Goal: Transaction & Acquisition: Book appointment/travel/reservation

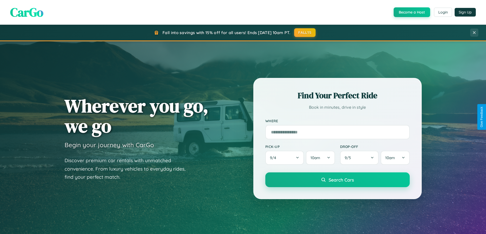
scroll to position [982, 0]
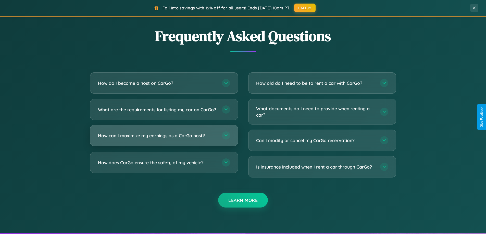
click at [164, 139] on h3 "How can I maximize my earnings as a CarGo host?" at bounding box center [157, 136] width 119 height 6
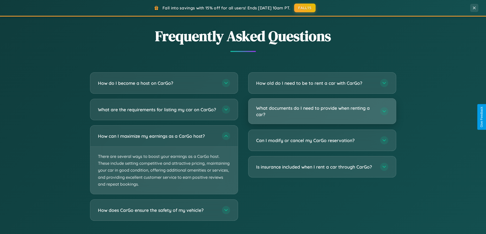
click at [322, 111] on h3 "What documents do I need to provide when renting a car?" at bounding box center [315, 111] width 119 height 12
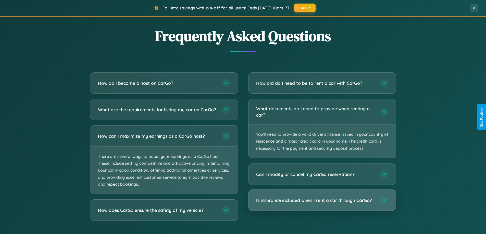
click at [322, 201] on h3 "Is insurance included when I rent a car through CarGo?" at bounding box center [315, 200] width 119 height 6
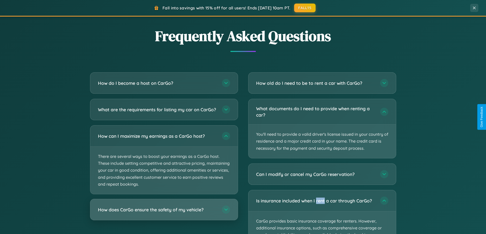
click at [164, 213] on h3 "How does CarGo ensure the safety of my vehicle?" at bounding box center [157, 210] width 119 height 6
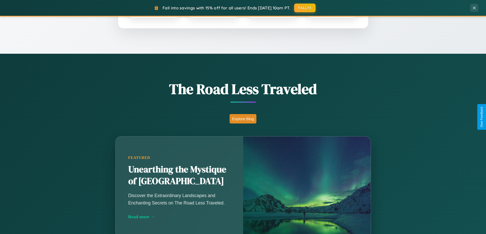
scroll to position [220, 0]
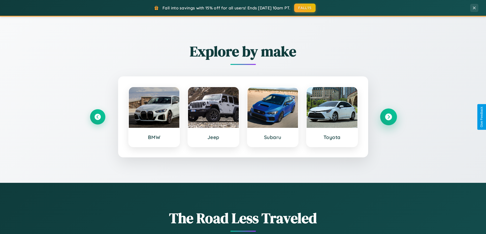
click at [388, 117] on icon at bounding box center [388, 117] width 7 height 7
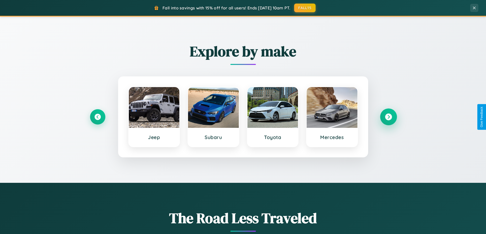
click at [388, 117] on icon at bounding box center [388, 117] width 7 height 7
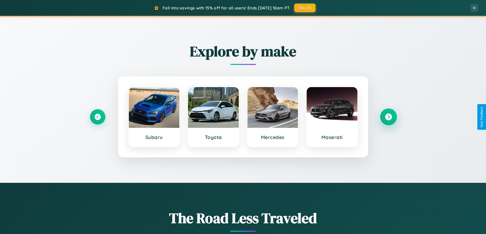
click at [388, 117] on icon at bounding box center [388, 117] width 7 height 7
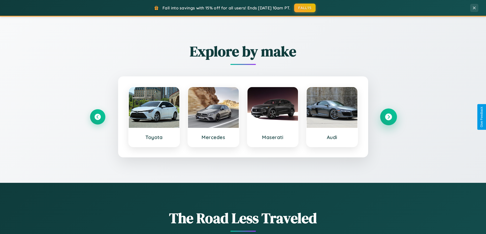
click at [388, 117] on icon at bounding box center [388, 117] width 7 height 7
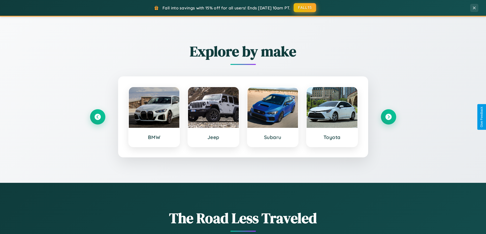
click at [305, 8] on button "FALL15" at bounding box center [305, 7] width 22 height 9
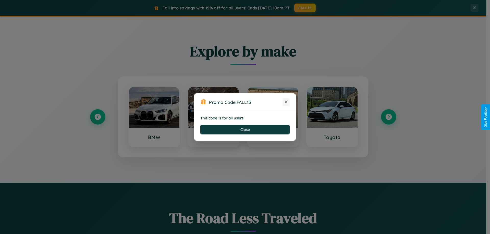
click at [286, 102] on icon at bounding box center [285, 101] width 5 height 5
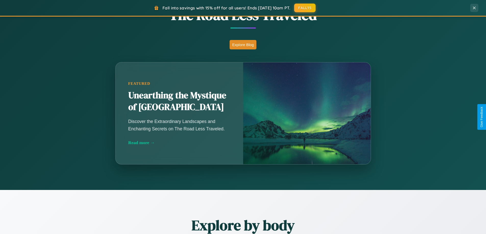
scroll to position [820, 0]
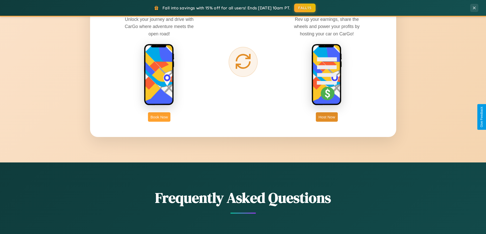
click at [159, 117] on button "Book Now" at bounding box center [159, 116] width 22 height 9
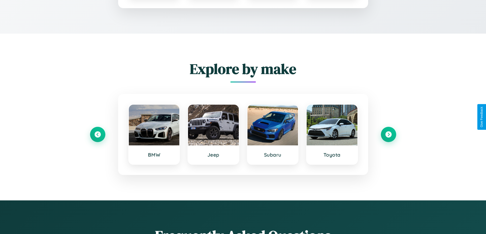
scroll to position [425, 0]
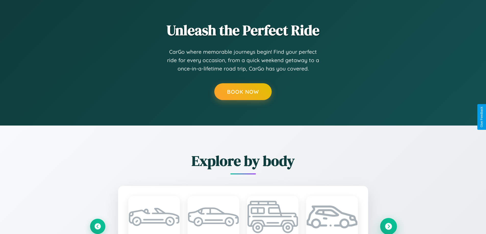
click at [388, 227] on icon at bounding box center [388, 226] width 7 height 7
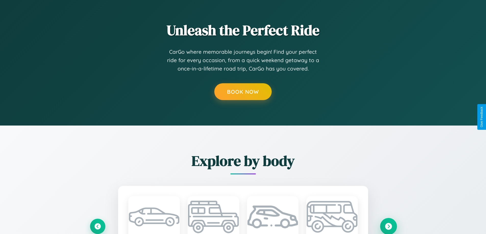
click at [388, 227] on icon at bounding box center [388, 226] width 7 height 7
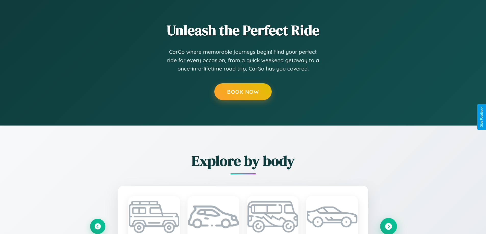
click at [388, 227] on icon at bounding box center [388, 226] width 7 height 7
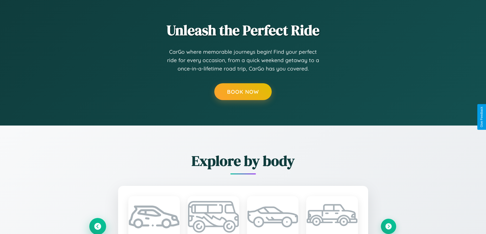
click at [97, 227] on icon at bounding box center [97, 226] width 7 height 7
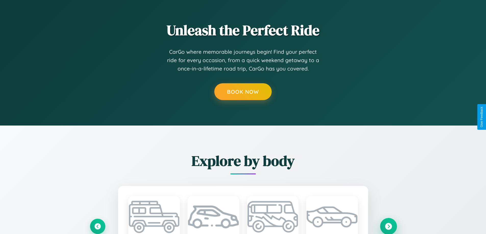
click at [388, 227] on icon at bounding box center [388, 226] width 7 height 7
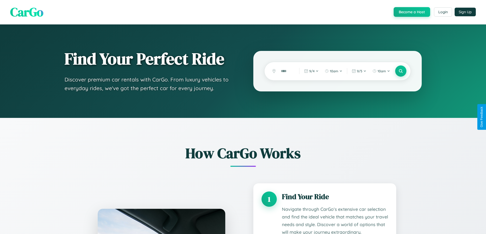
scroll to position [0, 0]
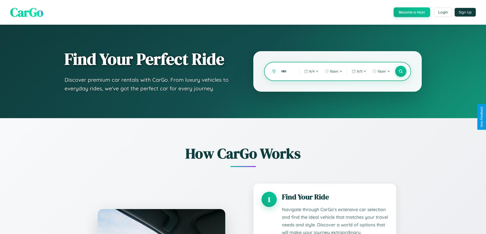
click at [286, 71] on input "text" at bounding box center [286, 71] width 16 height 9
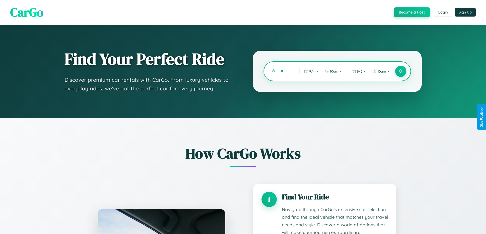
type input "*"
type input "******"
click at [401, 71] on icon at bounding box center [400, 71] width 5 height 5
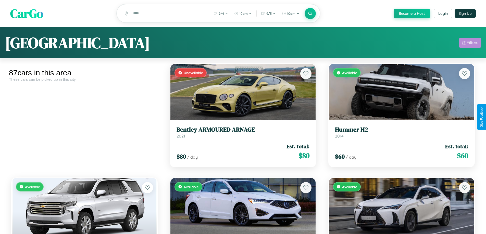
click at [470, 44] on div "Filters" at bounding box center [473, 42] width 12 height 5
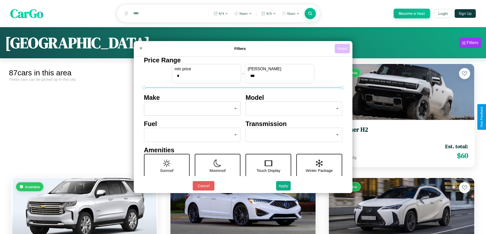
click at [343, 48] on button "Reset" at bounding box center [342, 48] width 15 height 9
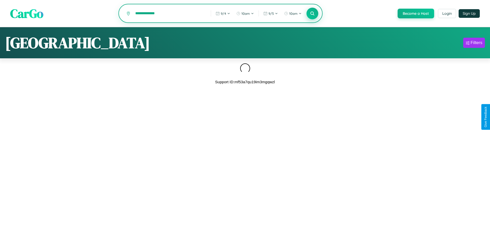
type input "**********"
click at [312, 14] on icon at bounding box center [312, 13] width 5 height 5
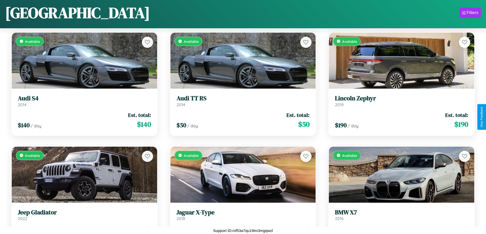
scroll to position [3270, 0]
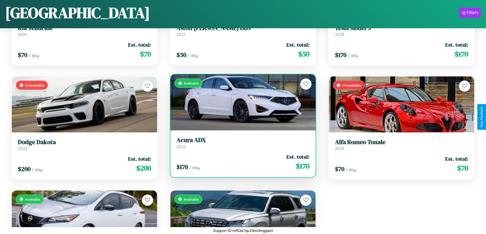
click at [241, 145] on link "Acura ADX 2022" at bounding box center [243, 143] width 133 height 12
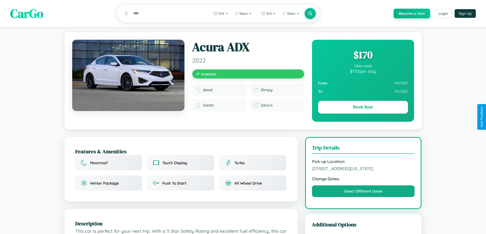
click at [363, 56] on div "$ 170" at bounding box center [363, 55] width 90 height 14
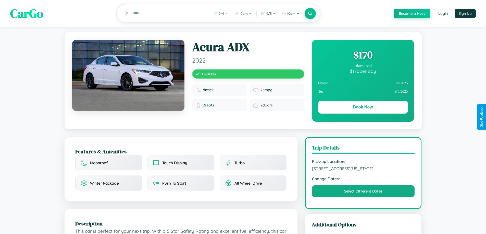
click at [363, 56] on div "$ 170" at bounding box center [363, 55] width 90 height 14
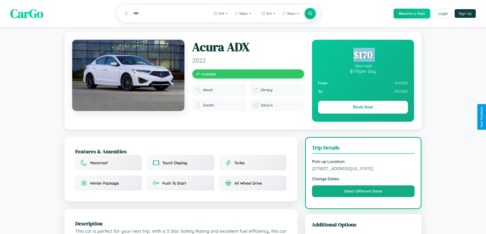
click at [363, 56] on div "$ 170" at bounding box center [363, 55] width 90 height 14
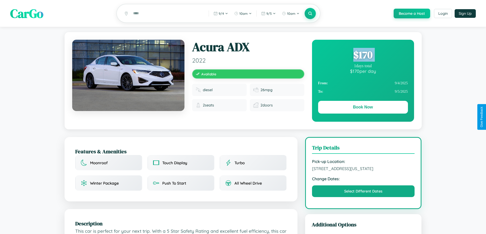
click at [363, 56] on div "$ 170" at bounding box center [363, 55] width 90 height 14
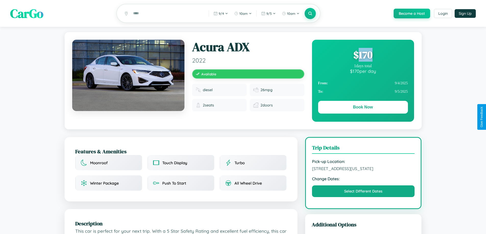
click at [363, 56] on div "$ 170" at bounding box center [363, 55] width 90 height 14
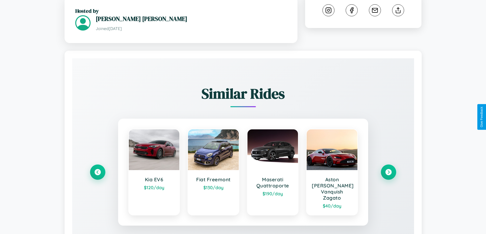
scroll to position [305, 0]
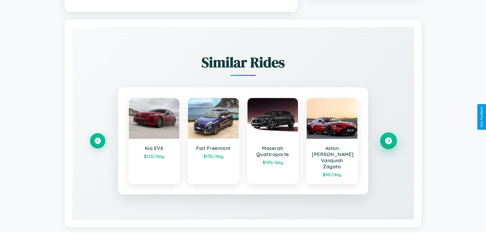
click at [388, 139] on icon at bounding box center [388, 140] width 7 height 7
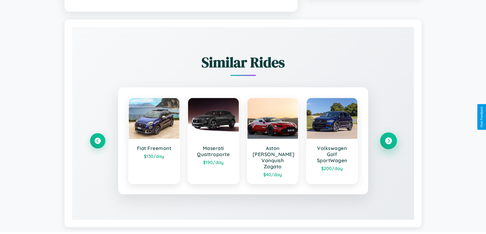
click at [388, 139] on icon at bounding box center [388, 140] width 7 height 7
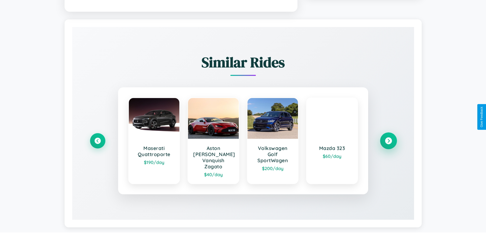
click at [388, 139] on icon at bounding box center [388, 140] width 7 height 7
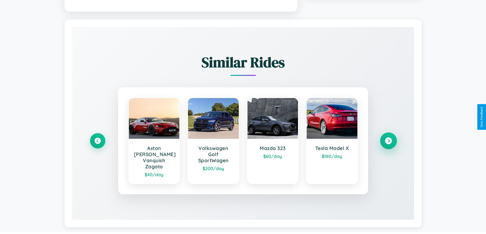
click at [388, 139] on icon at bounding box center [388, 140] width 7 height 7
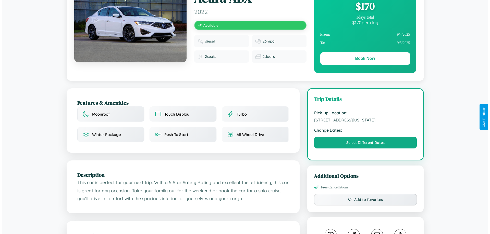
scroll to position [0, 0]
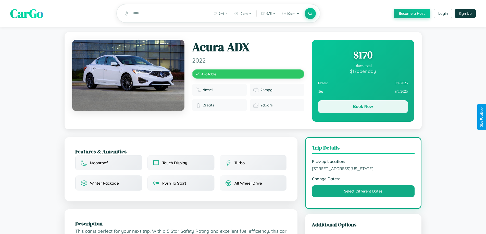
click at [363, 108] on button "Book Now" at bounding box center [363, 107] width 90 height 13
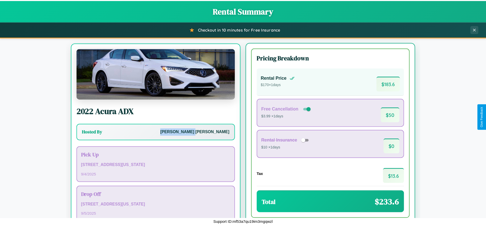
scroll to position [24, 0]
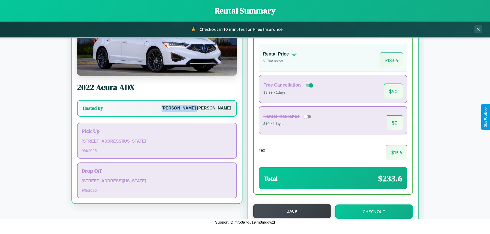
click at [290, 211] on button "Back" at bounding box center [292, 211] width 78 height 14
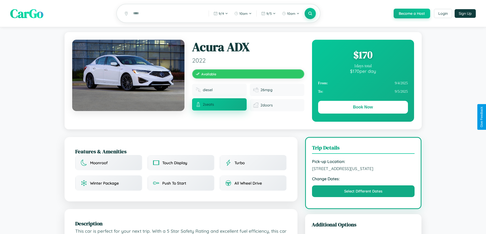
scroll to position [173, 0]
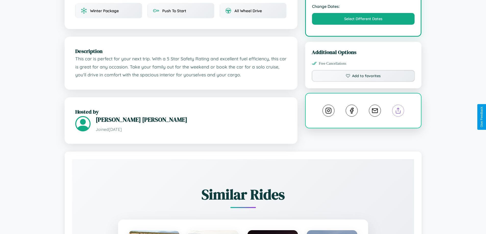
click at [398, 112] on line at bounding box center [398, 110] width 0 height 4
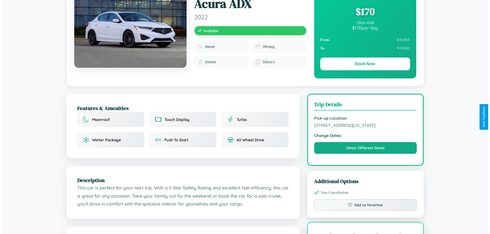
scroll to position [0, 0]
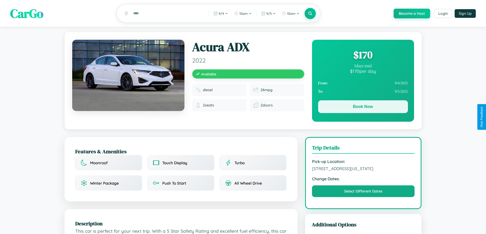
click at [363, 108] on button "Book Now" at bounding box center [363, 107] width 90 height 13
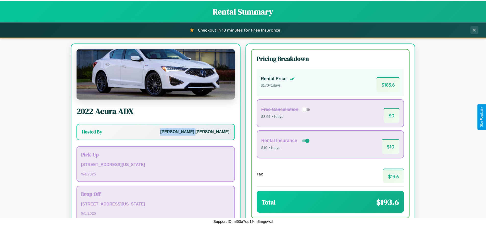
scroll to position [35, 0]
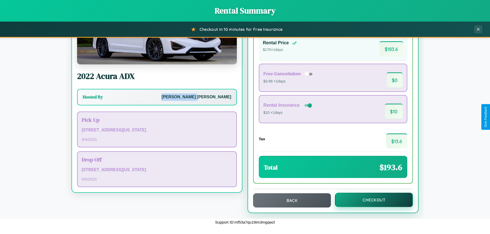
click at [370, 200] on button "Checkout" at bounding box center [374, 200] width 78 height 14
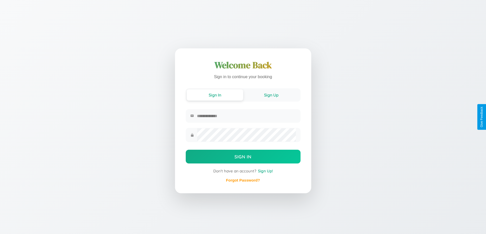
click at [271, 95] on button "Sign Up" at bounding box center [271, 95] width 56 height 11
